Goal: Find contact information: Find contact information

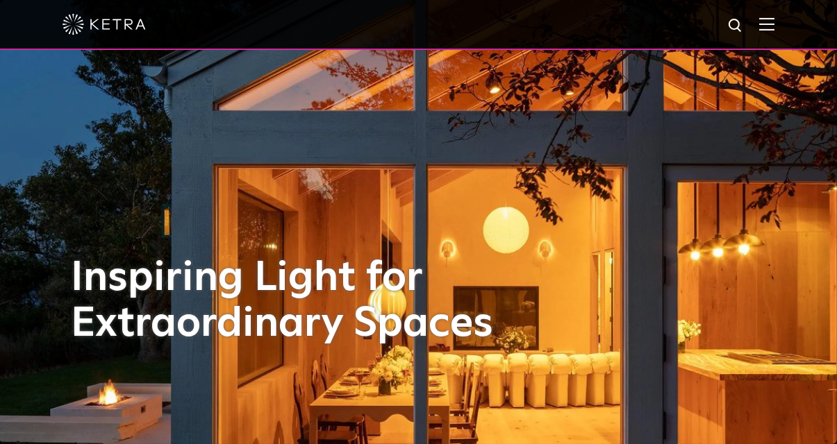
click at [764, 28] on div at bounding box center [419, 24] width 712 height 49
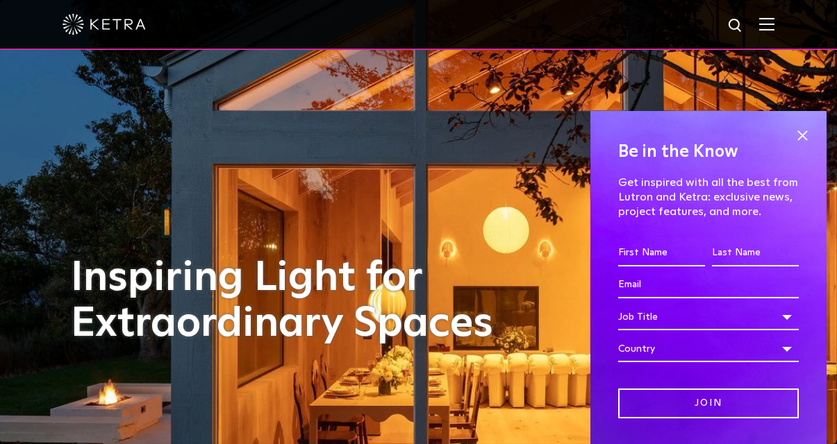
click at [786, 24] on div at bounding box center [418, 25] width 837 height 50
click at [774, 26] on img at bounding box center [766, 23] width 15 height 13
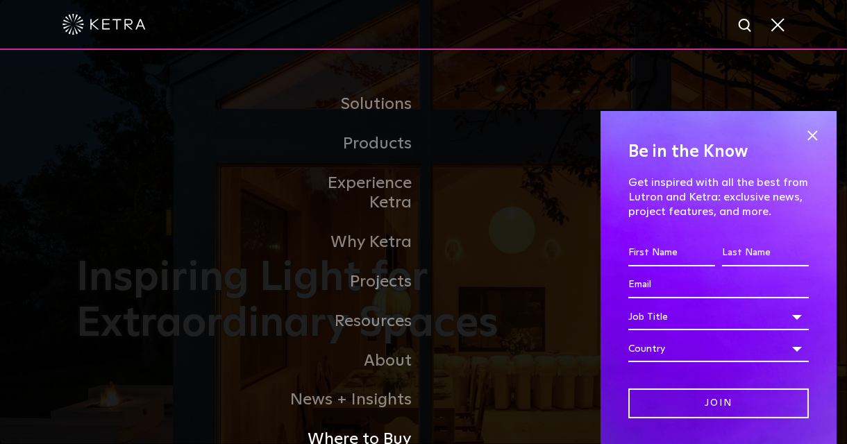
click at [379, 420] on link "Where to Buy" at bounding box center [352, 440] width 142 height 40
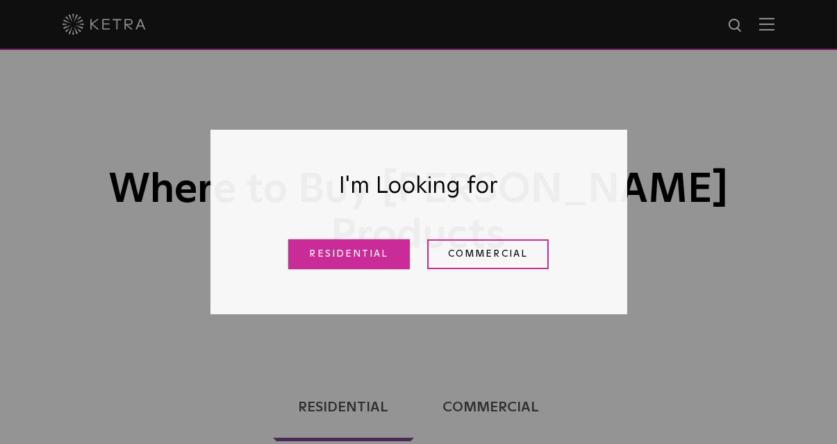
click at [388, 258] on link "Residential" at bounding box center [349, 255] width 122 height 30
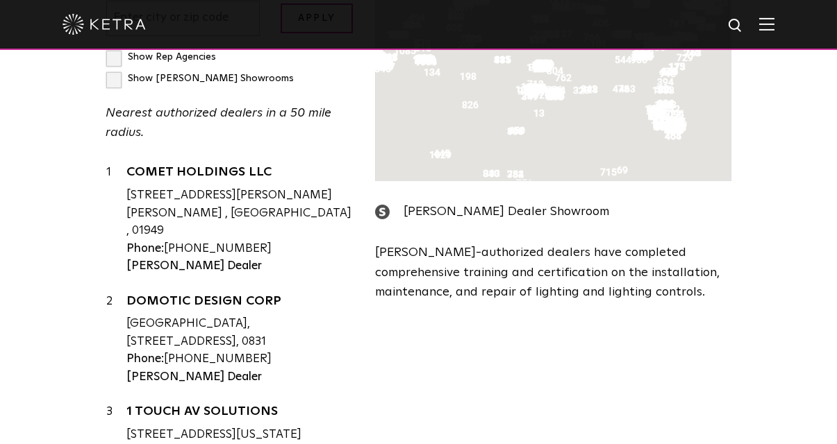
scroll to position [419, 0]
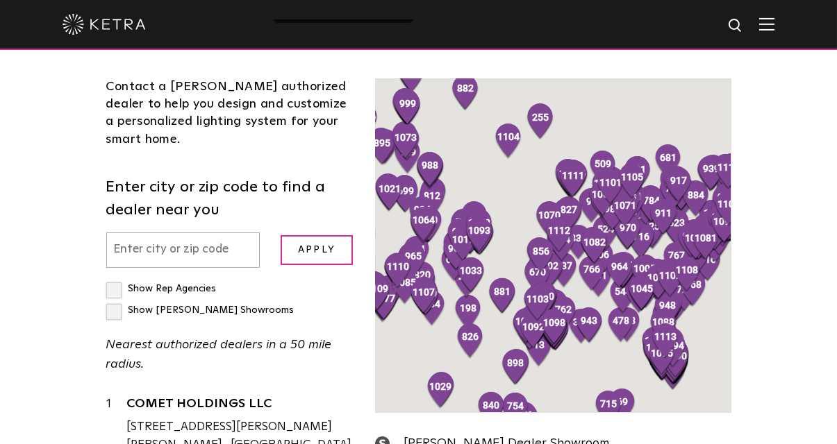
click at [147, 233] on input "text" at bounding box center [183, 250] width 154 height 35
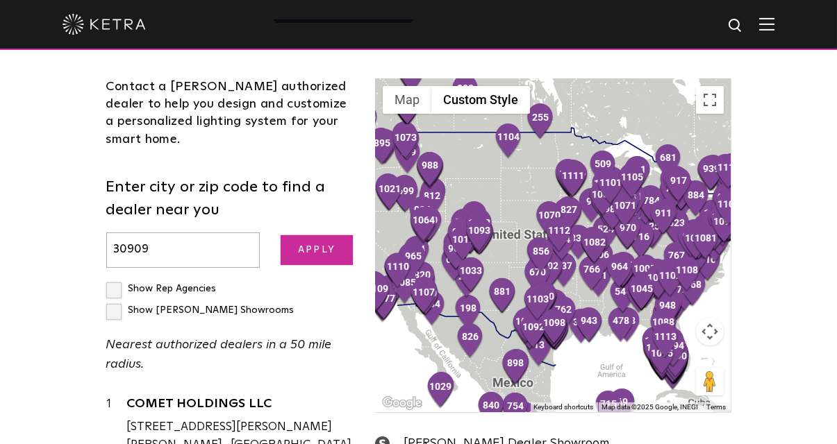
click at [319, 235] on input "Apply" at bounding box center [317, 250] width 72 height 30
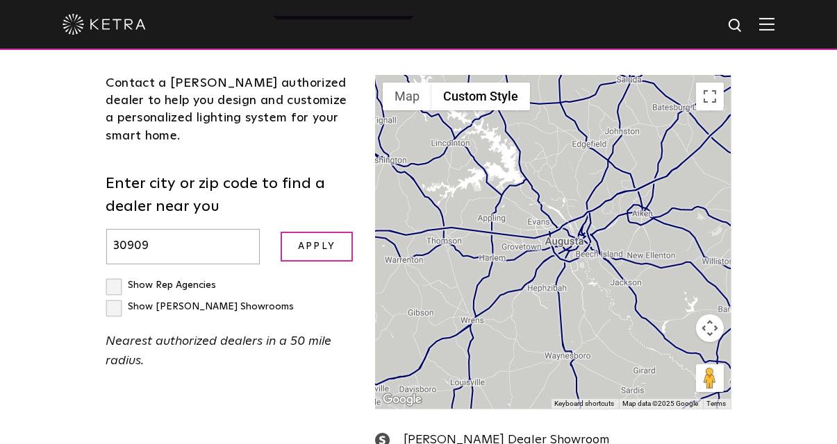
scroll to position [349, 0]
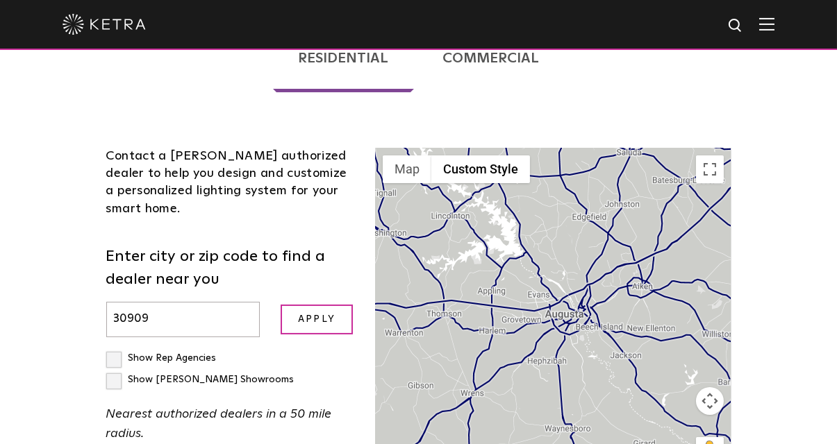
drag, startPoint x: 153, startPoint y: 281, endPoint x: 73, endPoint y: 275, distance: 80.8
click at [74, 276] on div "Loading... Residential Commercial Contact a [PERSON_NAME] authorized dealer to …" at bounding box center [418, 330] width 837 height 660
type input "30331"
click at [334, 305] on input "Apply" at bounding box center [317, 320] width 72 height 30
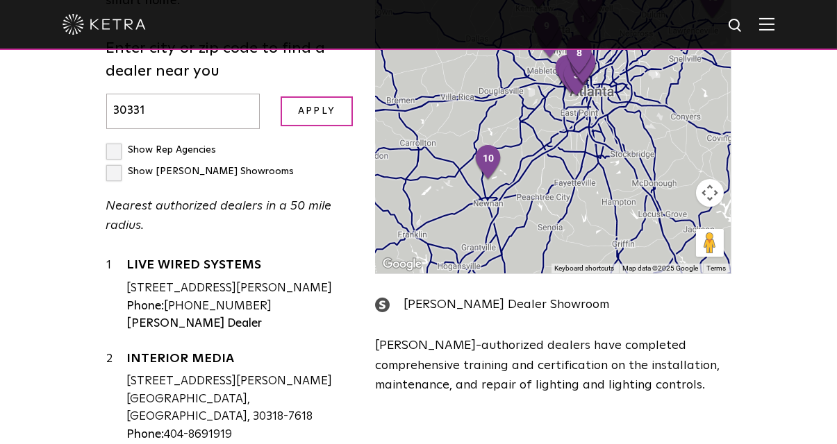
scroll to position [766, 0]
